Goal: Consume media (video, audio): Consume media (video, audio)

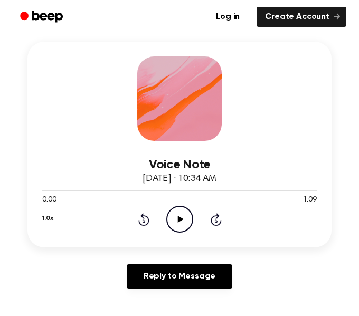
scroll to position [139, 0]
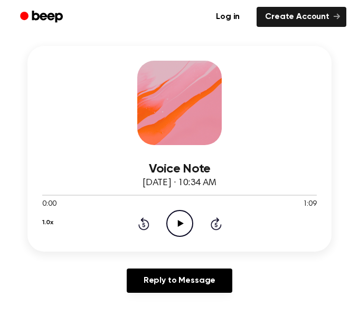
click at [189, 223] on icon "Play Audio" at bounding box center [179, 223] width 27 height 27
click at [179, 224] on icon at bounding box center [180, 223] width 6 height 7
click at [178, 215] on icon "Play Audio" at bounding box center [179, 223] width 27 height 27
click at [171, 233] on icon "Pause Audio" at bounding box center [179, 223] width 27 height 27
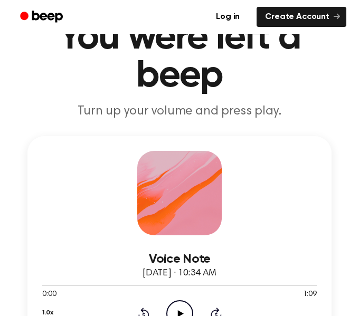
scroll to position [113, 0]
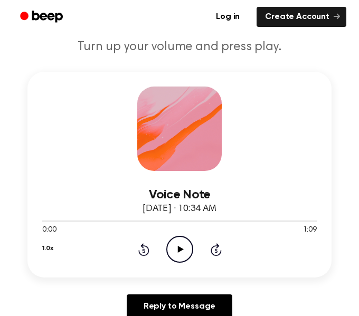
click at [187, 246] on icon "Play Audio" at bounding box center [179, 249] width 27 height 27
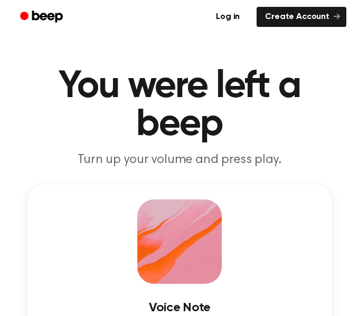
scroll to position [201, 0]
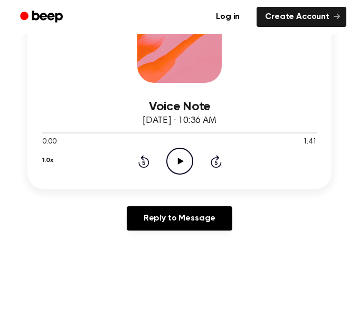
click at [183, 168] on icon "Play Audio" at bounding box center [179, 161] width 27 height 27
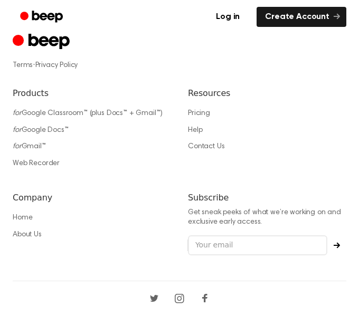
scroll to position [935, 0]
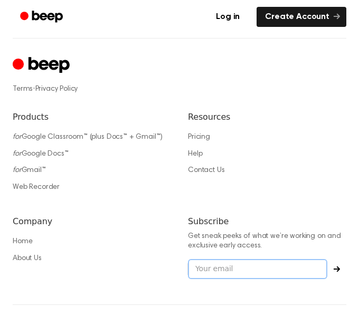
click at [265, 265] on input "email" at bounding box center [257, 269] width 139 height 20
click at [298, 215] on div "Terms · Privacy Policy Products for Google Classroom™ (plus Docs™ + Gmail™) for…" at bounding box center [180, 171] width 334 height 267
click at [268, 272] on input "email" at bounding box center [257, 269] width 139 height 20
click at [238, 191] on div "Resources Pricing Help Contact Us" at bounding box center [267, 155] width 158 height 88
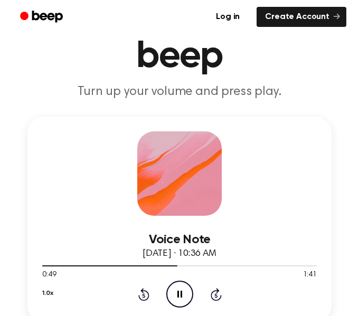
scroll to position [68, 0]
